Goal: Manage account settings

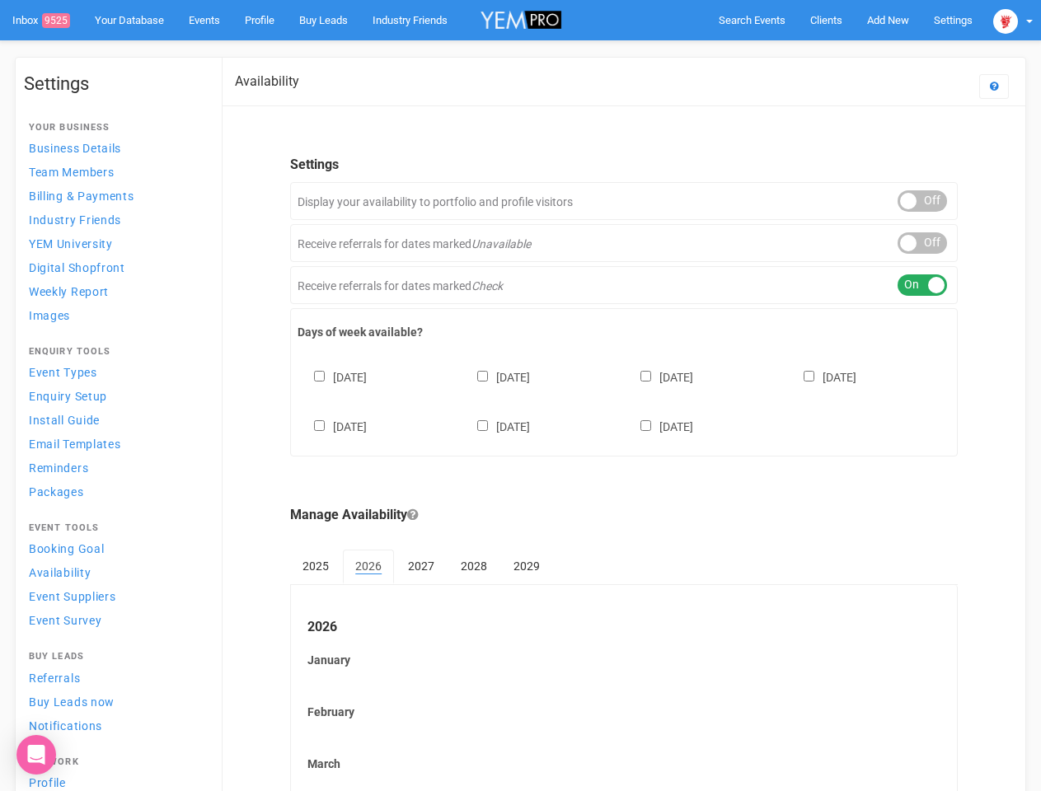
click at [520, 396] on div "[DATE] [DATE] [DATE] [DATE] [DATE] [DATE] [DATE]" at bounding box center [624, 394] width 653 height 99
click at [752, 20] on span "Search Events" at bounding box center [752, 20] width 67 height 12
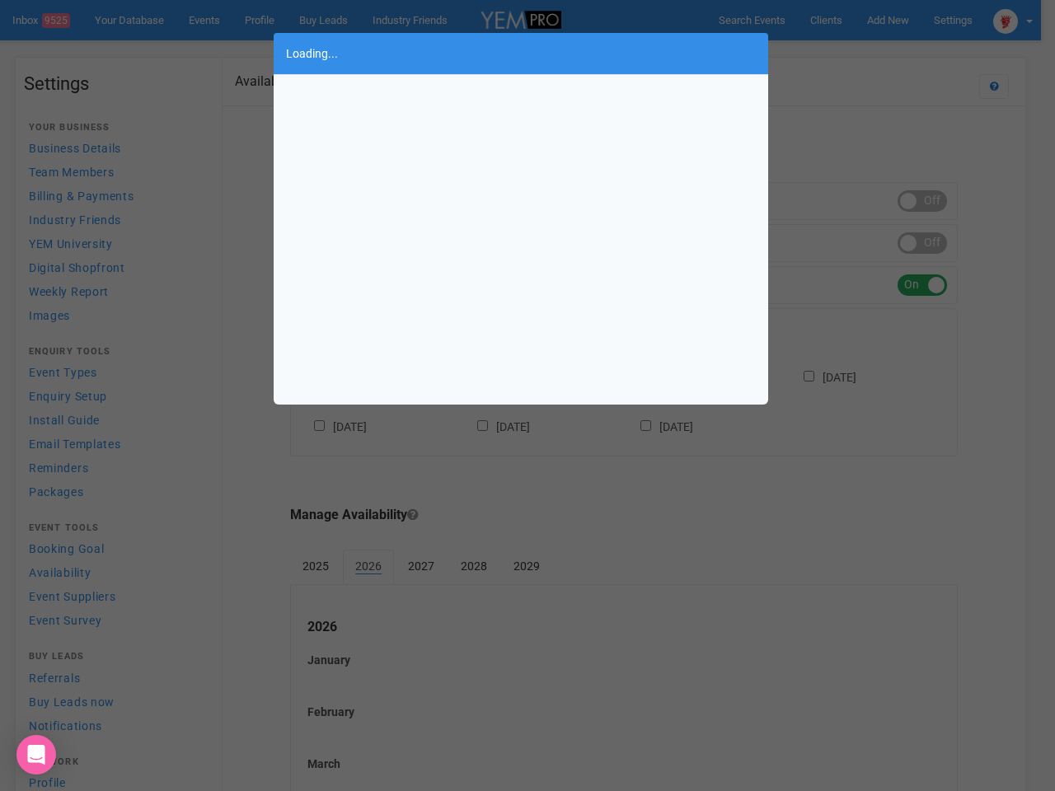
click at [888, 20] on div "Loading..." at bounding box center [527, 395] width 1055 height 791
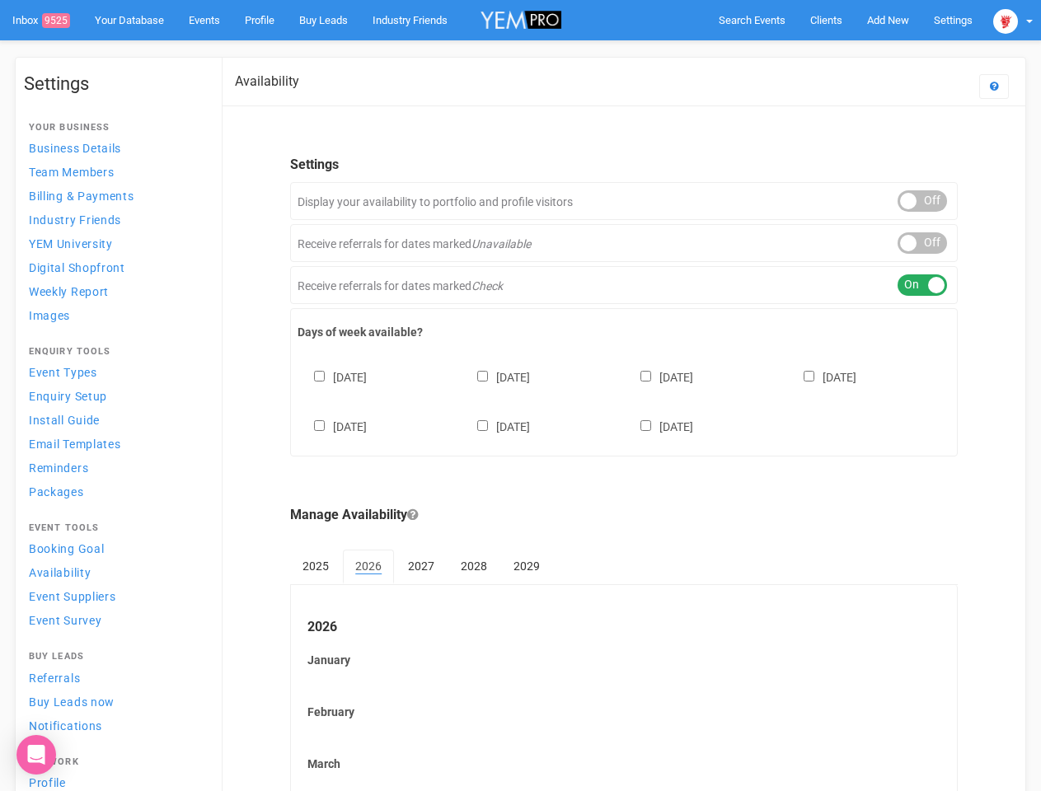
click at [850, 53] on body "Search Events Clients Add New New Client New Event New Enquiry Settings [GEOGRA…" at bounding box center [520, 684] width 1041 height 1369
click at [1013, 20] on img at bounding box center [1005, 21] width 25 height 25
click at [922, 201] on div "ON OFF" at bounding box center [922, 200] width 49 height 21
click at [922, 243] on div "ON OFF" at bounding box center [922, 242] width 49 height 21
click at [922, 285] on div "ON OFF" at bounding box center [922, 284] width 49 height 21
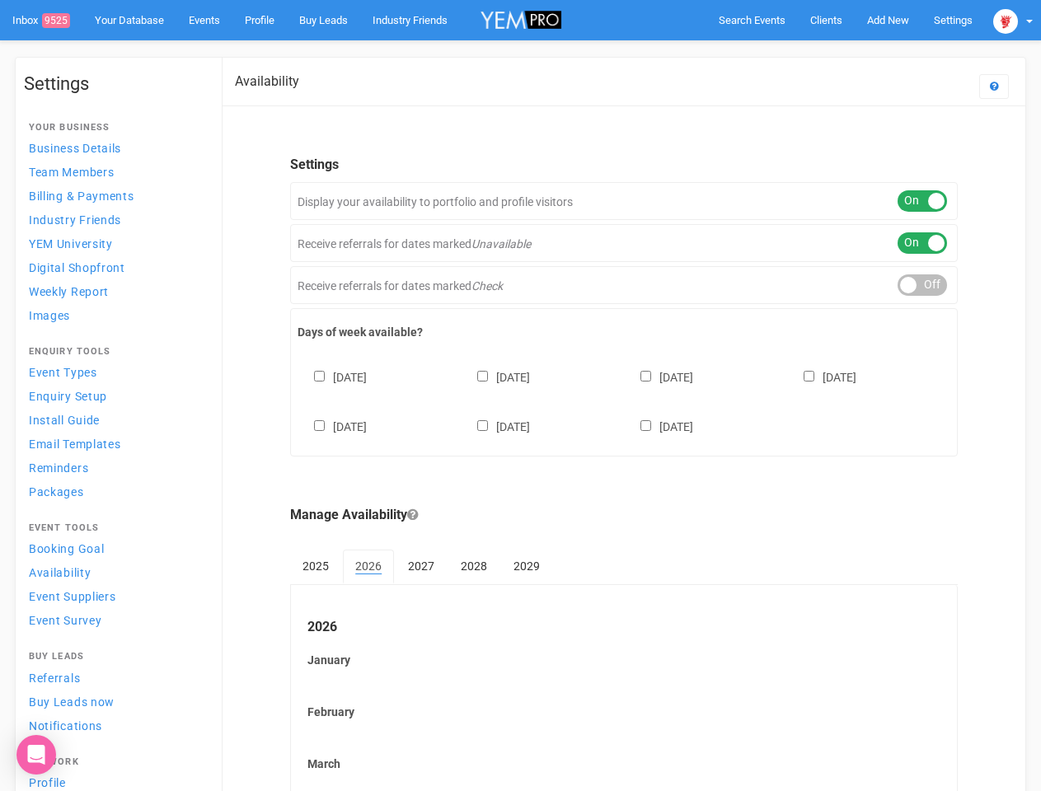
click at [624, 400] on div "[DATE] [DATE] [DATE] [DATE] [DATE] [DATE] [DATE]" at bounding box center [624, 394] width 653 height 99
